Goal: Navigation & Orientation: Find specific page/section

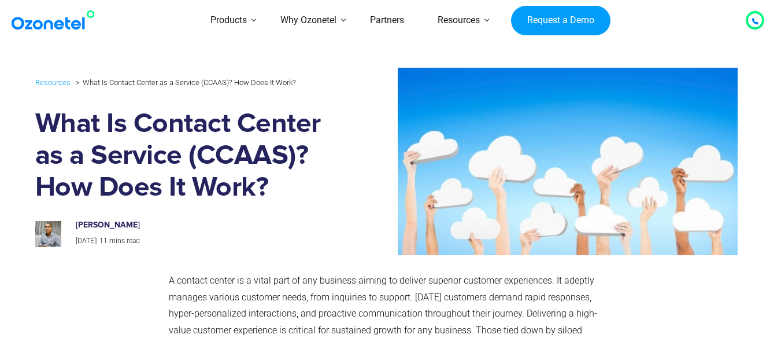
click at [48, 18] on img at bounding box center [56, 20] width 94 height 21
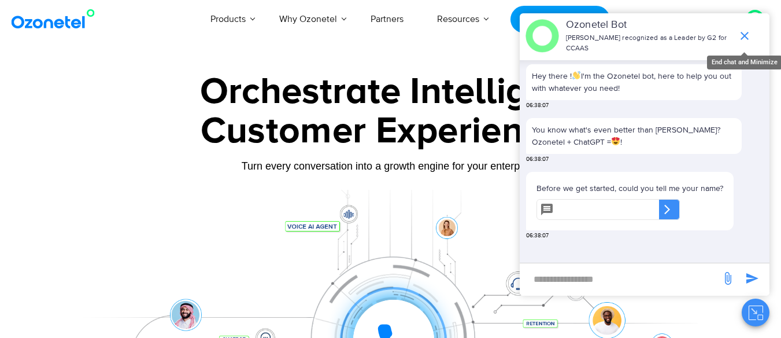
click at [748, 29] on icon "end chat or minimize" at bounding box center [745, 36] width 14 height 14
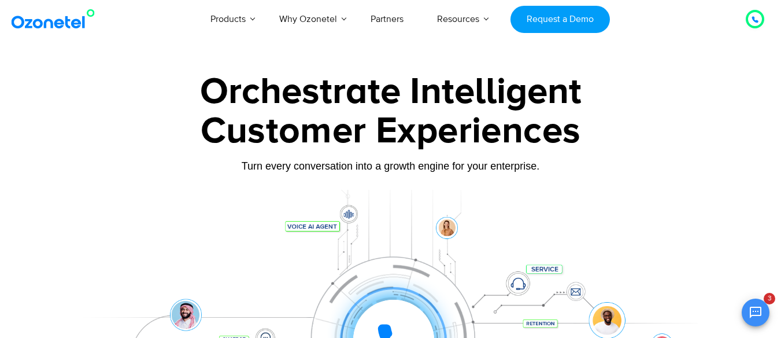
scroll to position [160, 0]
click at [55, 18] on img at bounding box center [56, 19] width 94 height 21
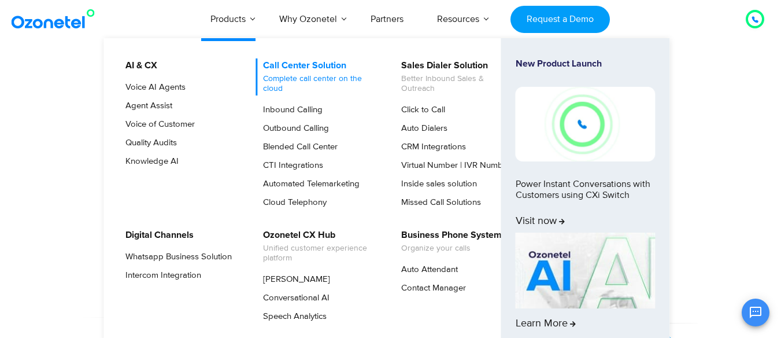
click at [303, 66] on link "Call Center Solution Complete call center on the cloud" at bounding box center [316, 76] width 123 height 37
